Goal: Transaction & Acquisition: Download file/media

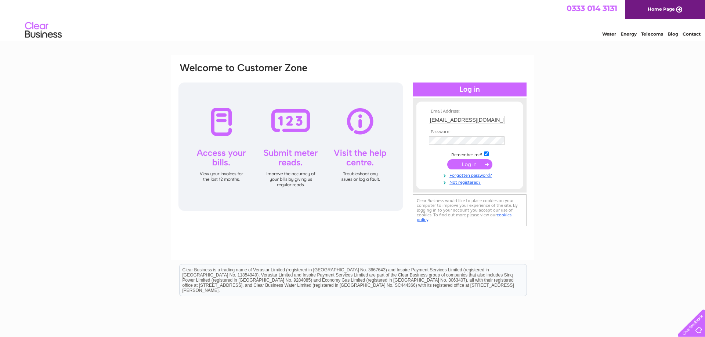
click at [468, 164] on input "submit" at bounding box center [469, 164] width 45 height 10
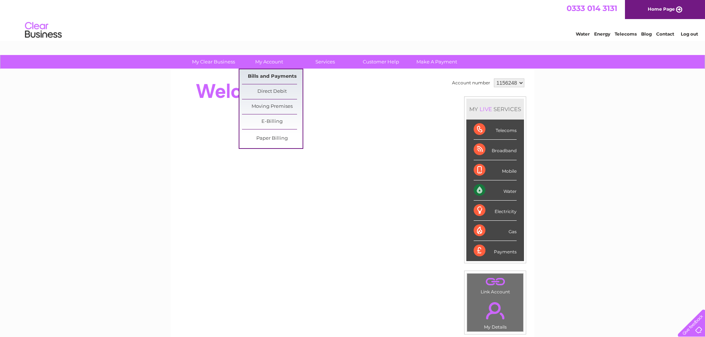
click at [269, 76] on link "Bills and Payments" at bounding box center [272, 76] width 61 height 15
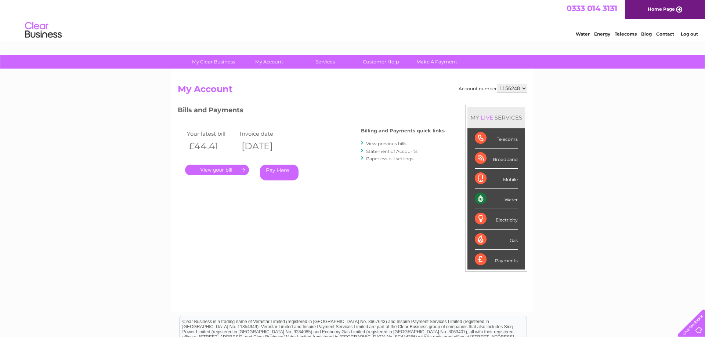
click at [218, 171] on link "." at bounding box center [217, 170] width 64 height 11
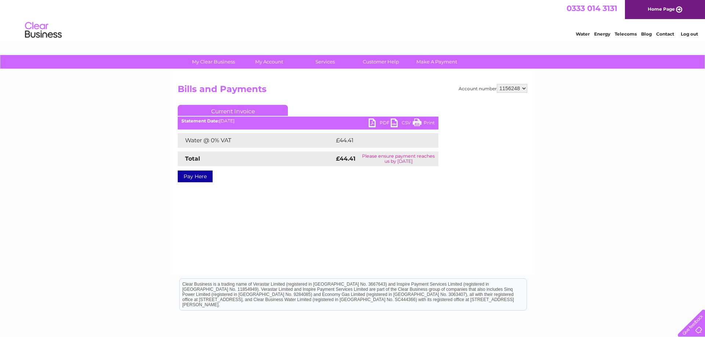
click at [373, 123] on link "PDF" at bounding box center [380, 124] width 22 height 11
